Goal: Task Accomplishment & Management: Complete application form

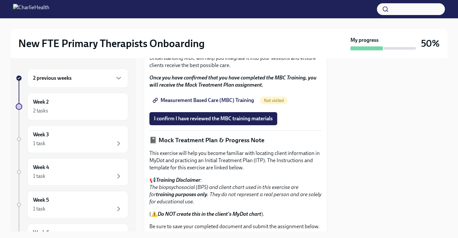
scroll to position [407, 0]
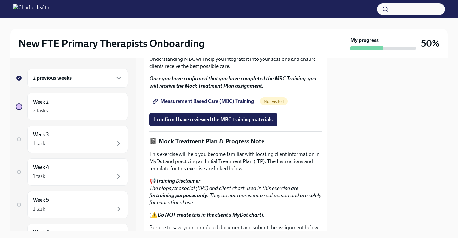
click at [235, 108] on link "Measurement Based Care (MBC) Training" at bounding box center [204, 101] width 109 height 13
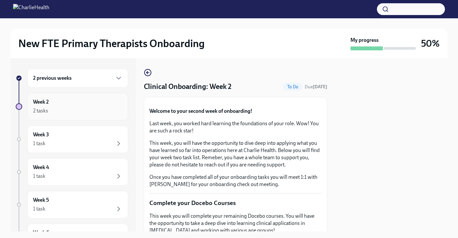
click at [82, 95] on div "Week 2 2 tasks" at bounding box center [77, 106] width 101 height 27
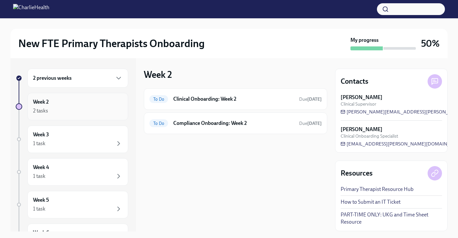
click at [82, 105] on div "Week 2 2 tasks" at bounding box center [78, 106] width 90 height 16
click at [223, 118] on div "To Do Compliance Onboarding: Week 2 Due [DATE]" at bounding box center [236, 123] width 172 height 10
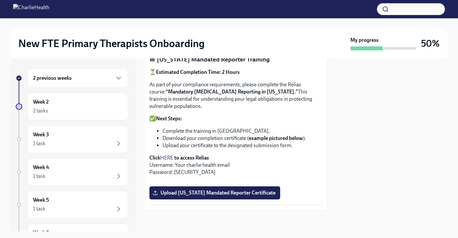
scroll to position [484, 0]
click at [73, 100] on div "Week 2 2 tasks" at bounding box center [78, 106] width 90 height 16
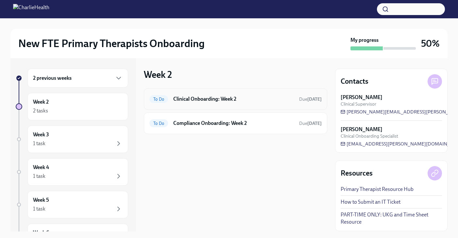
click at [190, 106] on div "To Do Clinical Onboarding: Week 2 Due [DATE]" at bounding box center [236, 99] width 184 height 22
click at [190, 101] on h6 "Clinical Onboarding: Week 2" at bounding box center [233, 99] width 121 height 7
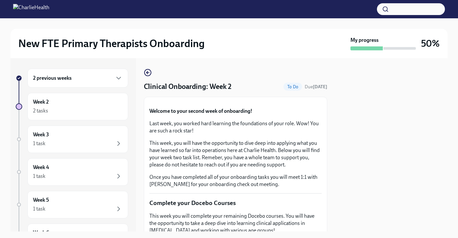
click at [228, 85] on h4 "Clinical Onboarding: Week 2" at bounding box center [188, 87] width 88 height 10
click at [150, 75] on icon "button" at bounding box center [148, 73] width 8 height 8
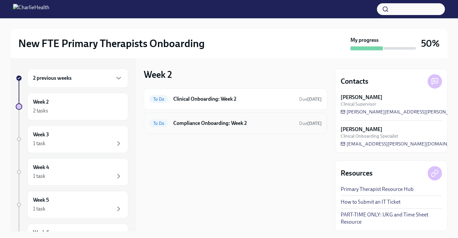
click at [187, 116] on div "To Do Compliance Onboarding: Week 2 Due [DATE]" at bounding box center [236, 124] width 184 height 22
click at [189, 128] on div "To Do Compliance Onboarding: Week 2 Due [DATE]" at bounding box center [236, 123] width 172 height 10
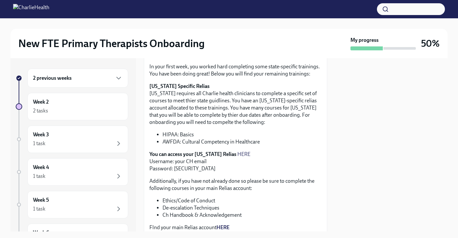
scroll to position [135, 0]
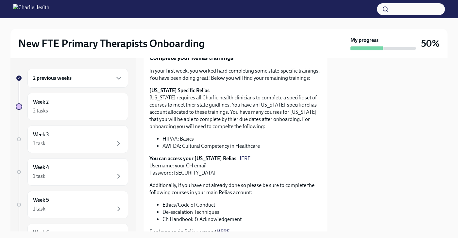
click at [184, 91] on strong "[US_STATE] Specific Relias" at bounding box center [180, 90] width 60 height 6
click at [239, 158] on link "HERE" at bounding box center [244, 158] width 13 height 6
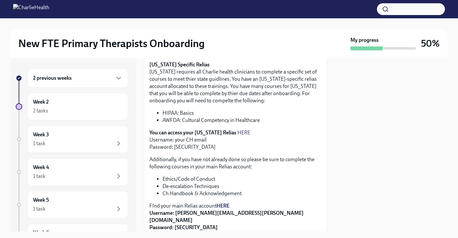
scroll to position [162, 0]
